Goal: Task Accomplishment & Management: Manage account settings

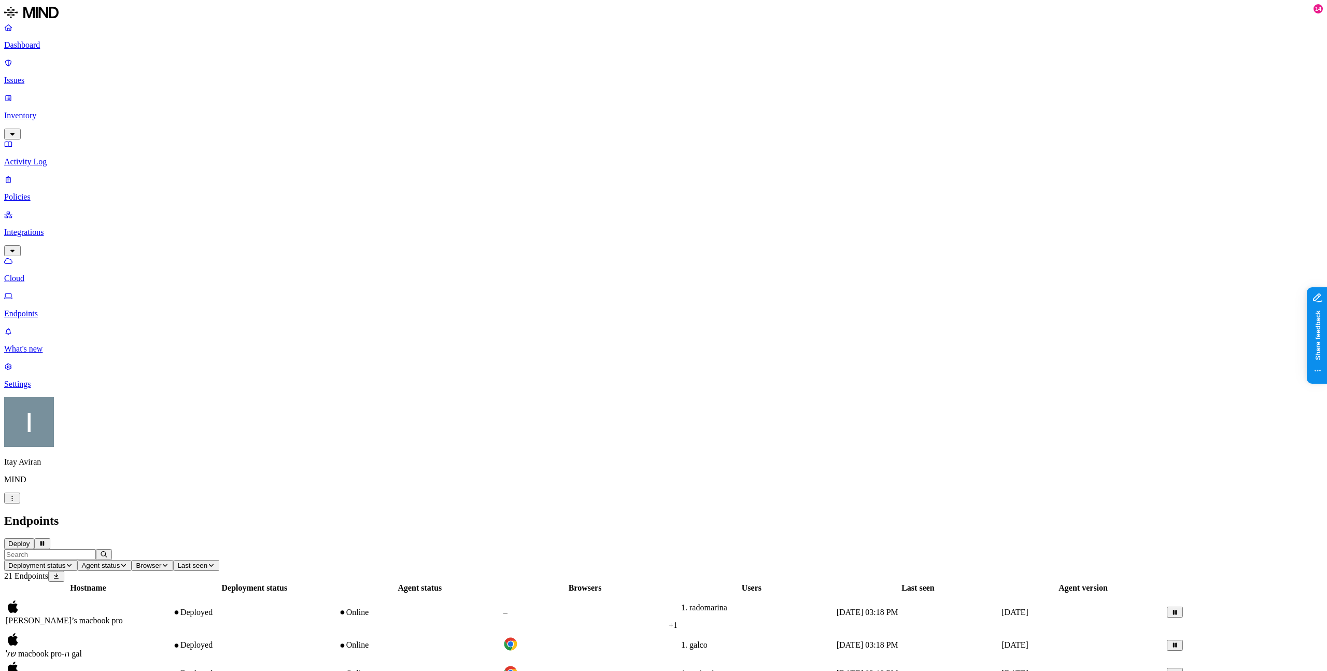
click at [16, 501] on icon "button" at bounding box center [12, 498] width 8 height 6
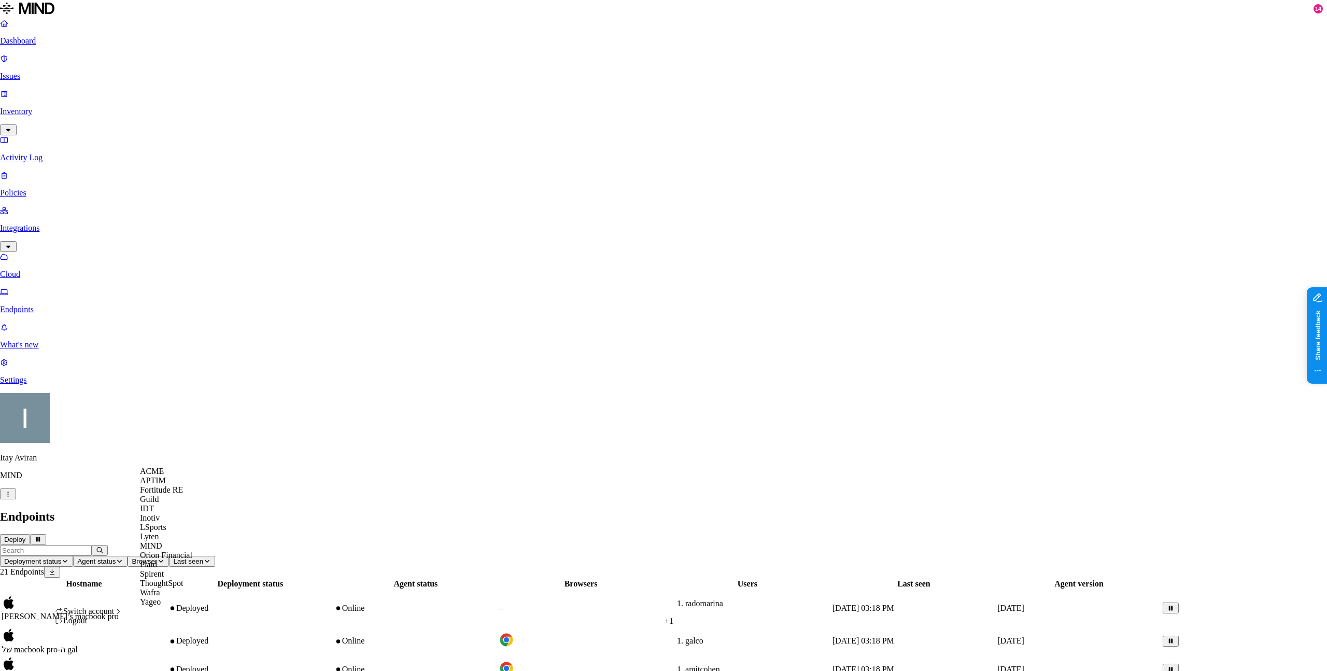
click at [163, 476] on div "ACME" at bounding box center [166, 470] width 52 height 9
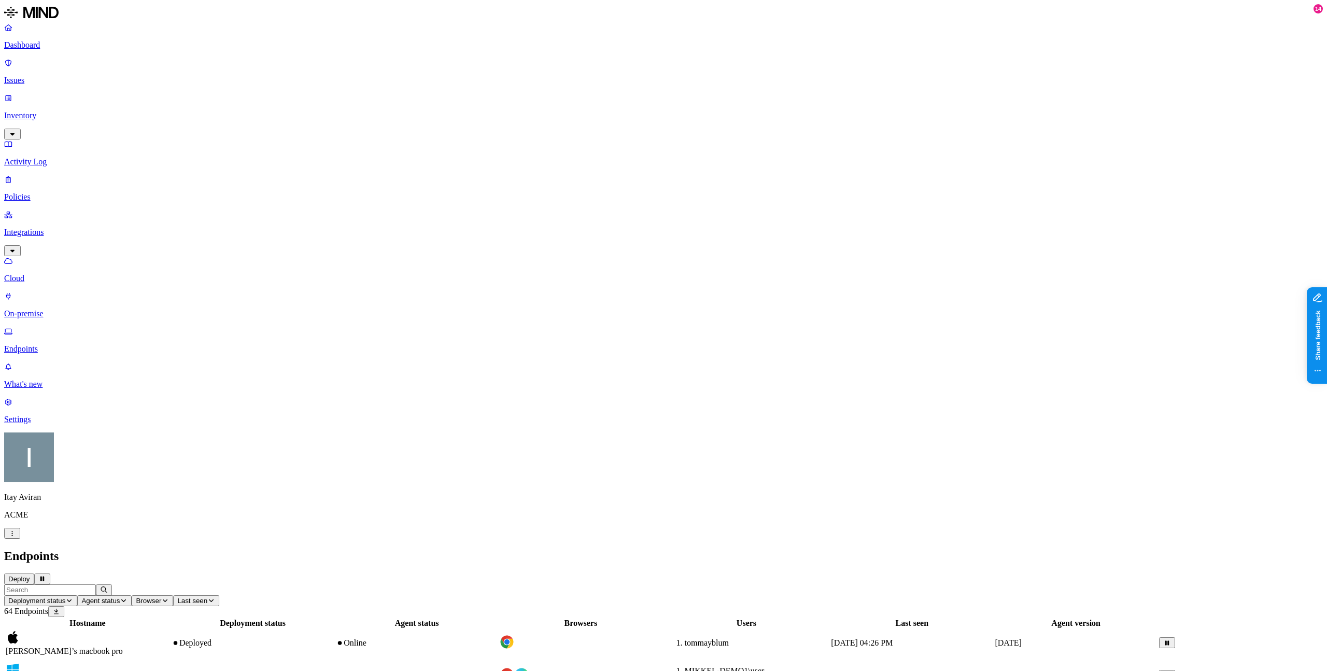
click at [12, 536] on icon "button" at bounding box center [11, 533] width 1 height 5
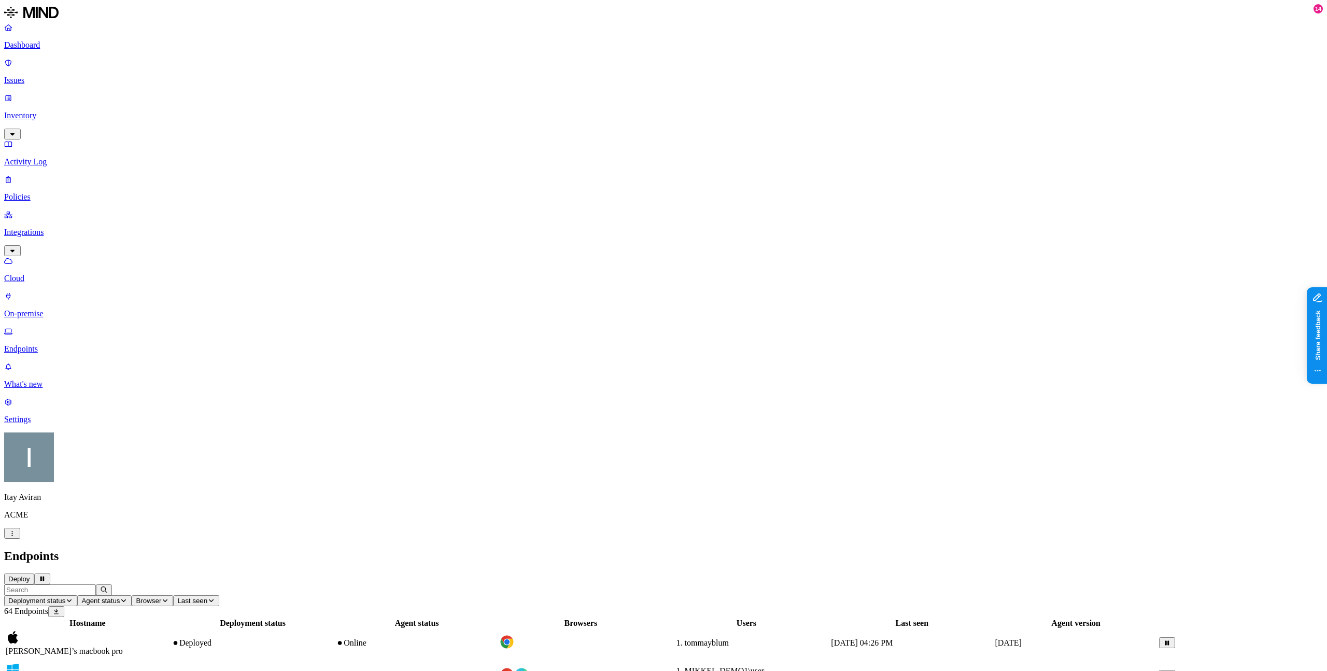
click at [16, 536] on icon "button" at bounding box center [12, 533] width 8 height 6
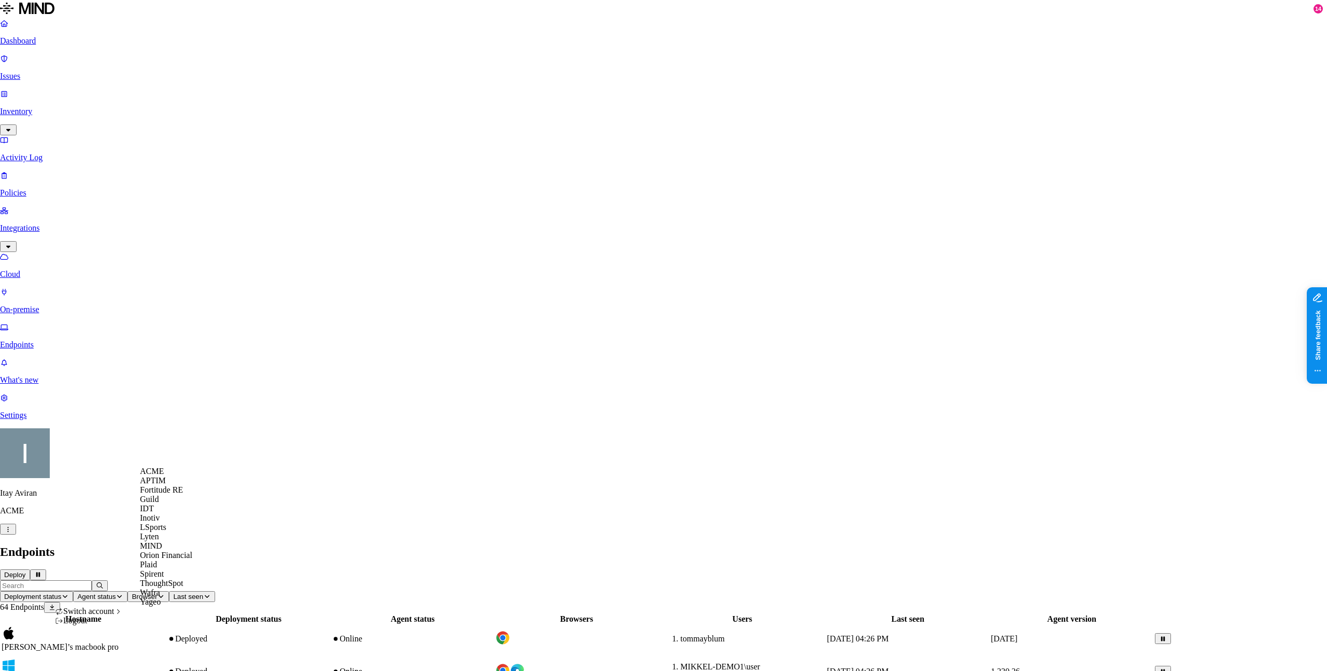
click at [158, 473] on span "ACME" at bounding box center [152, 470] width 24 height 9
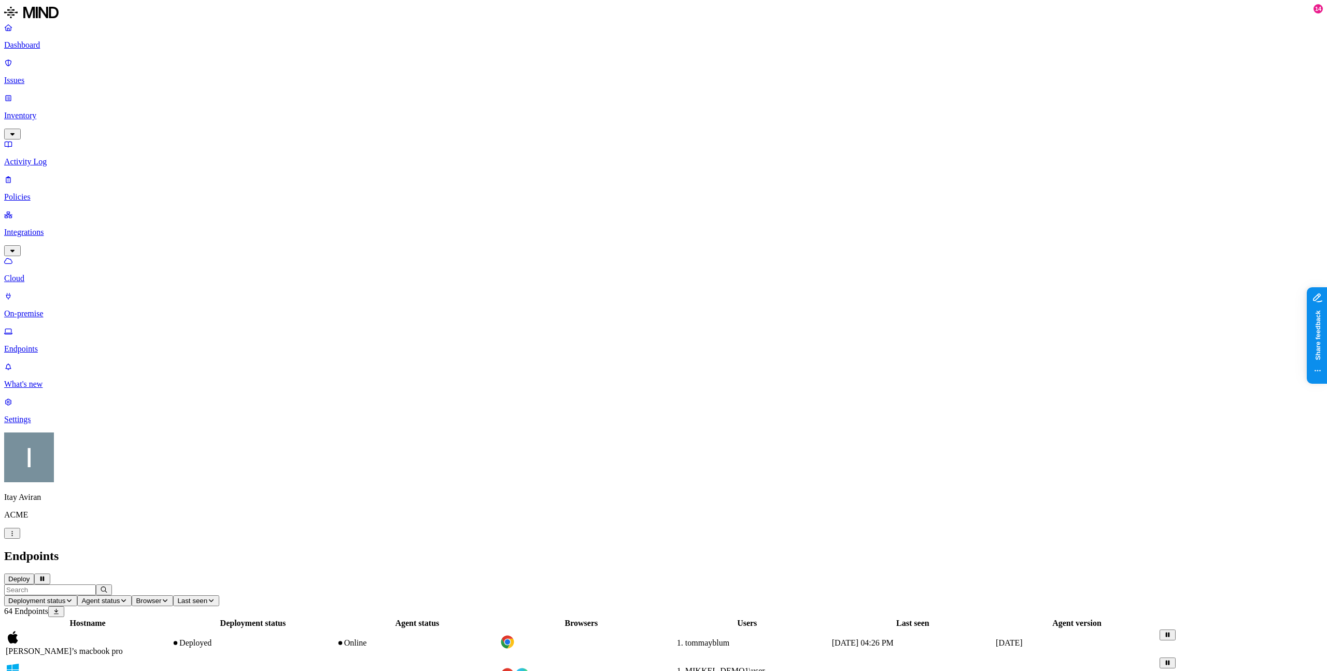
click at [12, 536] on icon "button" at bounding box center [11, 533] width 1 height 5
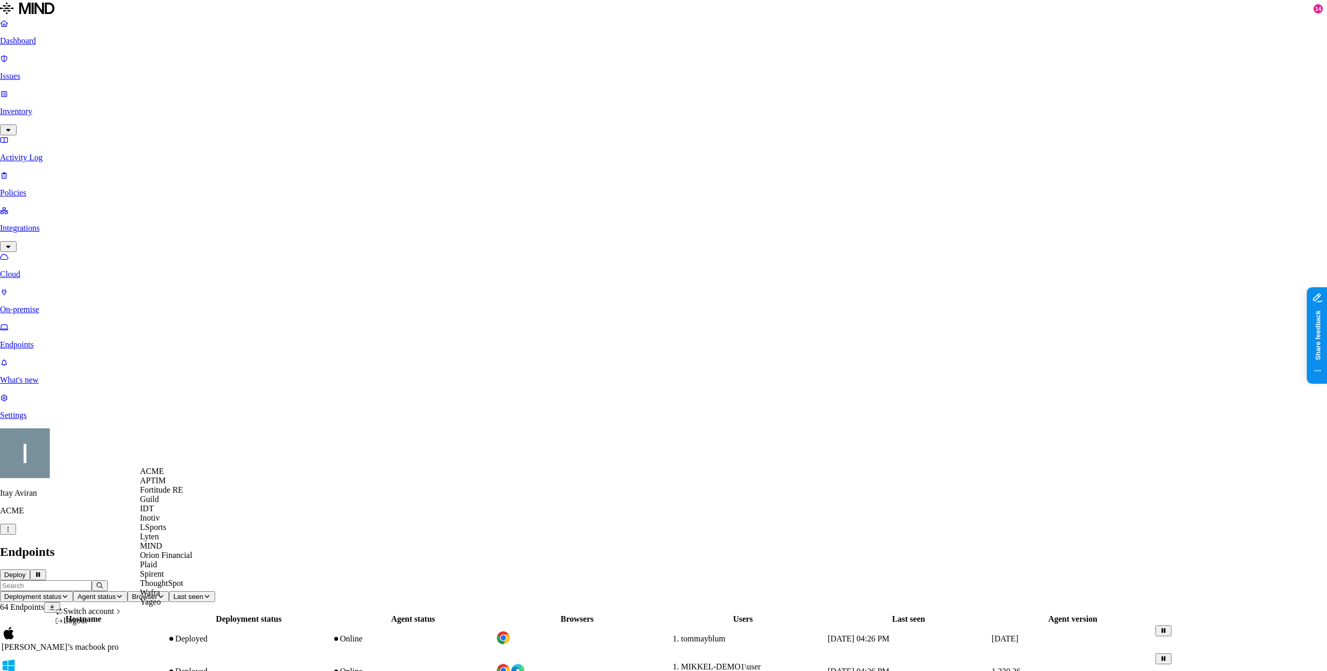
click at [172, 550] on div "MIND" at bounding box center [166, 545] width 52 height 9
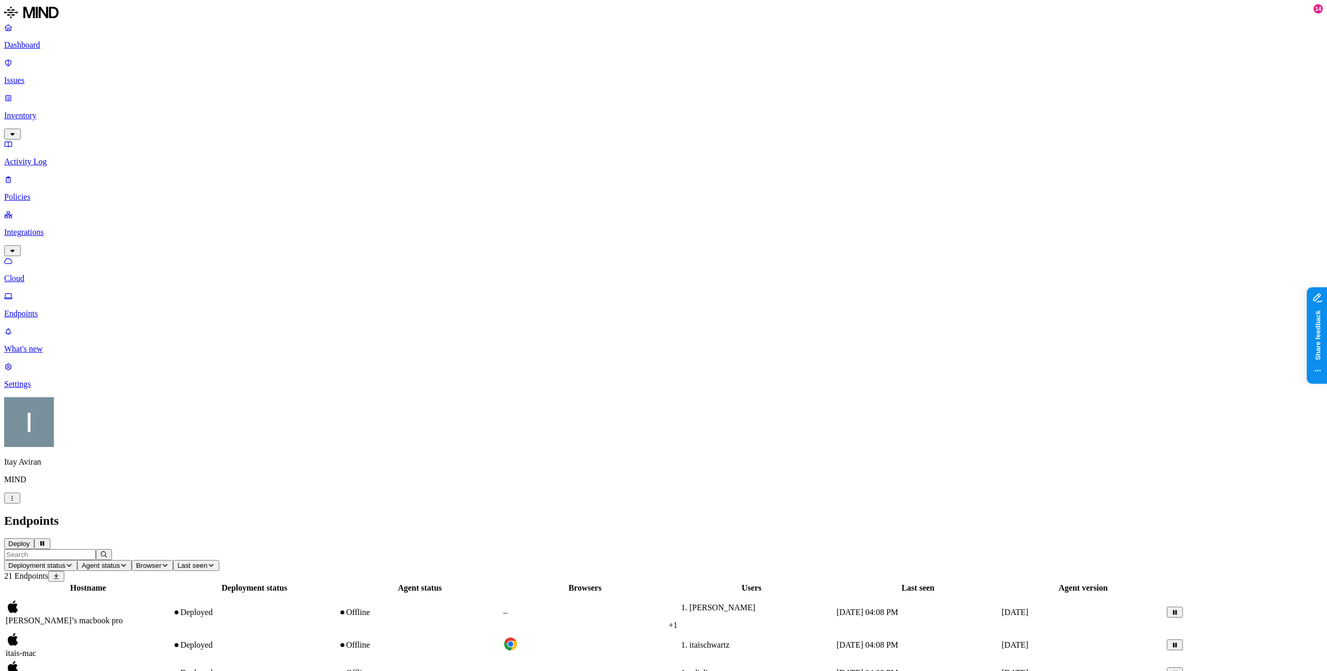
click at [97, 655] on html "Dashboard Issues Inventory Activity Log Policies Integrations Cloud Endpoints W…" at bounding box center [663, 628] width 1327 height 1256
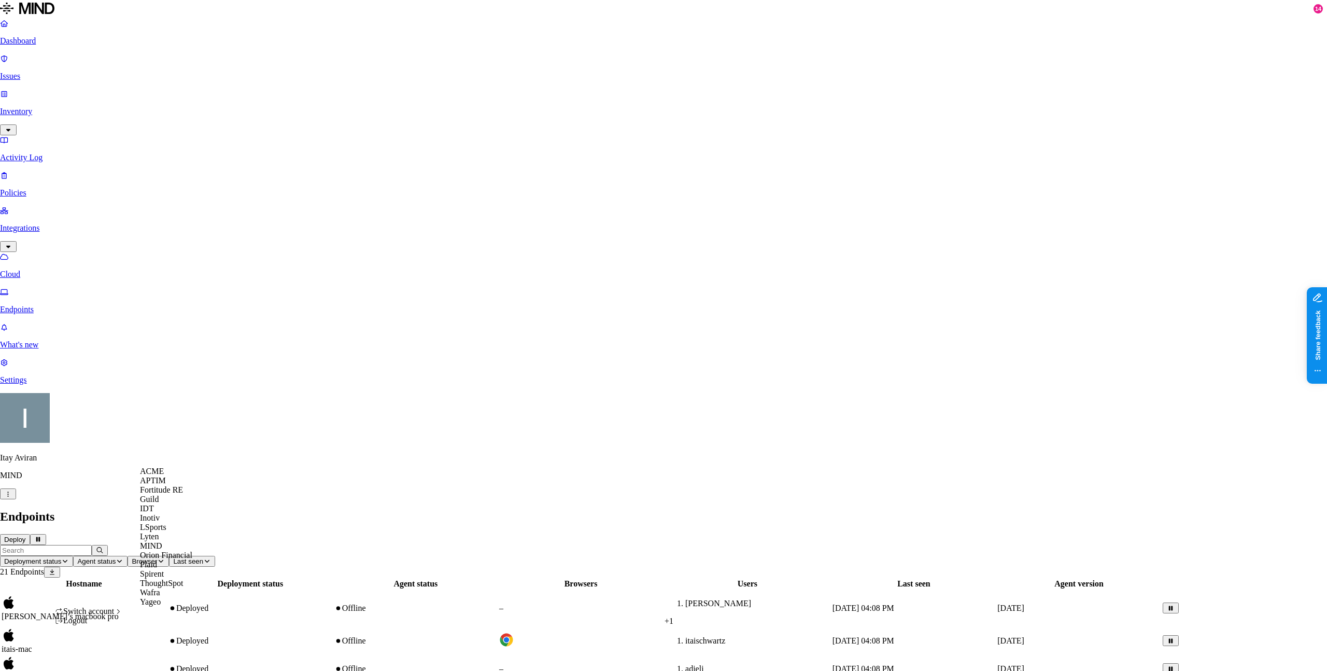
click at [190, 476] on div "ACME" at bounding box center [166, 470] width 52 height 9
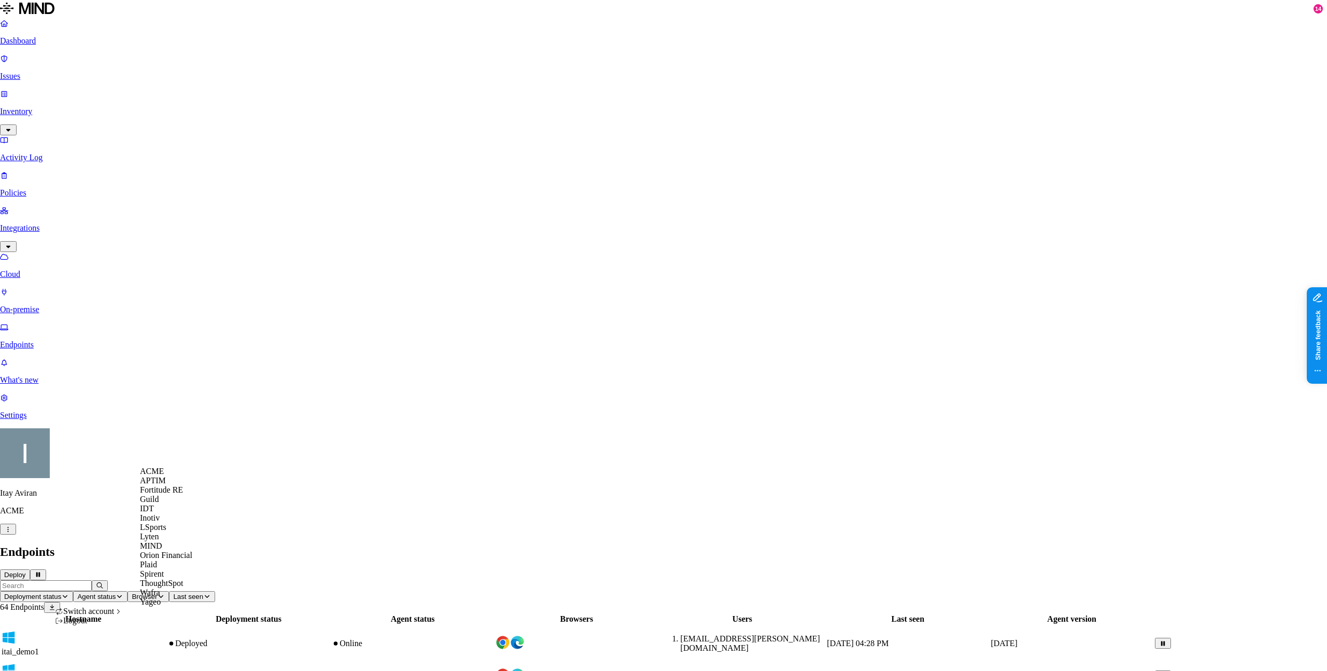
click at [177, 550] on div "MIND" at bounding box center [166, 545] width 52 height 9
